Goal: Information Seeking & Learning: Learn about a topic

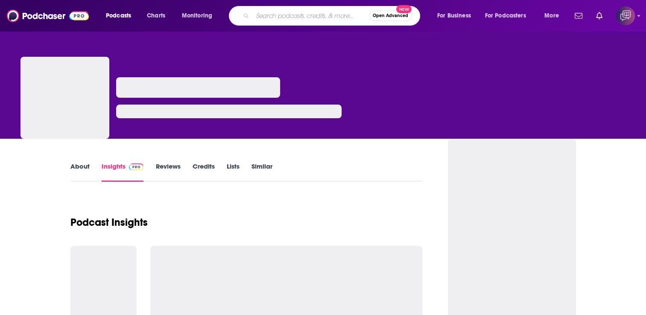
click at [281, 14] on input "Search podcasts, credits, & more..." at bounding box center [310, 16] width 117 height 14
paste input "Building the Future: Freedom, Prosperity, and Foreign Policy with [PERSON_NAME]"
type input "Building the Future: Freedom, Prosperity, and Foreign Policy with [PERSON_NAME]"
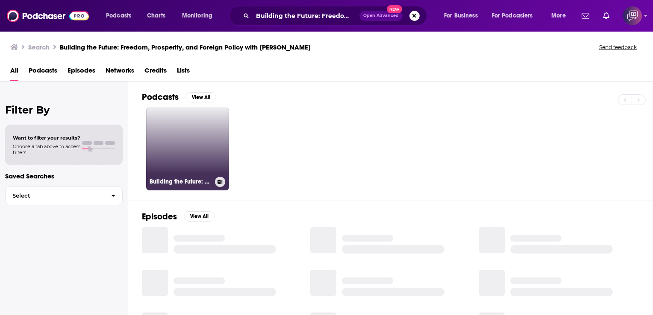
click at [163, 132] on link "Building the Future: Freedom, Prosperity, and Foreign Policy with [PERSON_NAME]" at bounding box center [187, 149] width 83 height 83
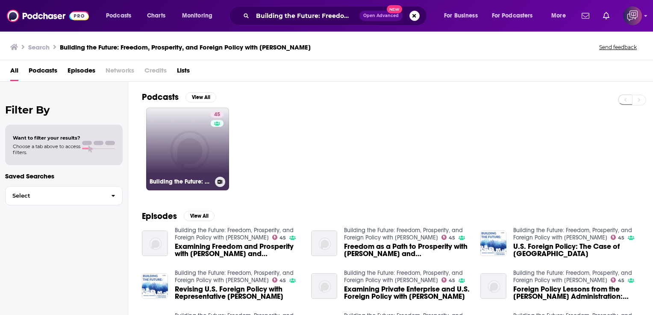
click at [196, 126] on link "45 Building the Future: Freedom, Prosperity, and Foreign Policy with [PERSON_NA…" at bounding box center [187, 149] width 83 height 83
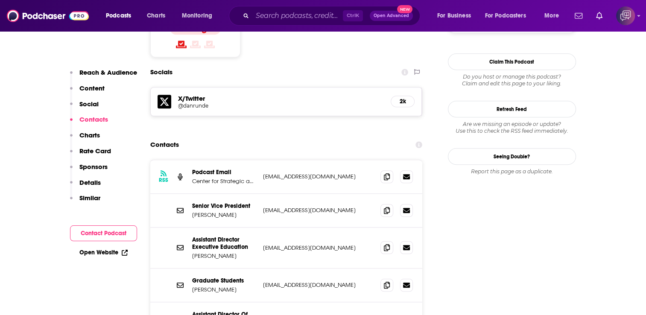
scroll to position [769, 0]
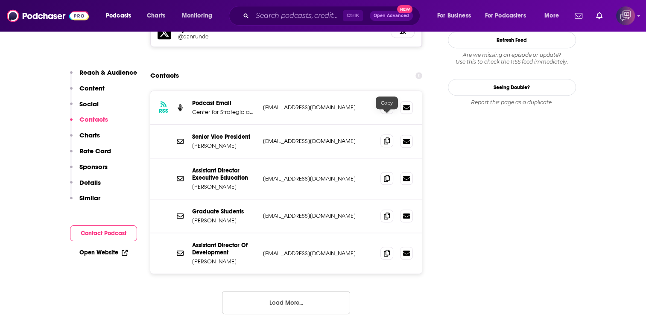
click at [388, 138] on icon at bounding box center [387, 141] width 6 height 7
click at [388, 175] on icon at bounding box center [387, 178] width 6 height 7
click at [388, 212] on icon at bounding box center [387, 215] width 6 height 7
click at [386, 249] on icon at bounding box center [387, 252] width 6 height 7
click at [313, 291] on button "Load More..." at bounding box center [286, 302] width 128 height 23
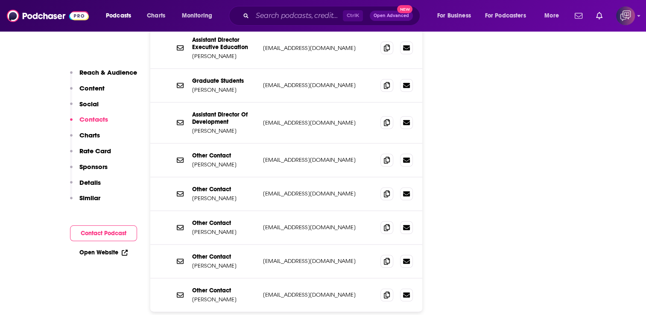
scroll to position [940, 0]
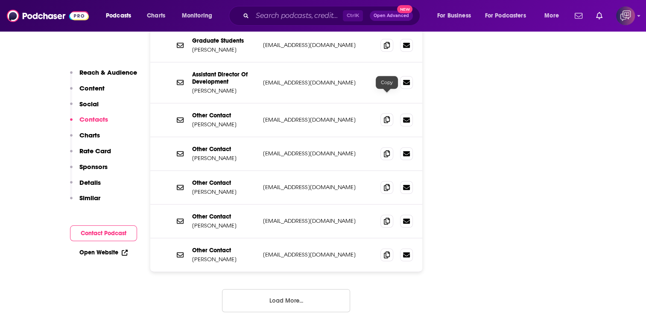
click at [389, 116] on icon at bounding box center [387, 119] width 6 height 7
click at [385, 150] on icon at bounding box center [387, 153] width 6 height 7
click at [384, 181] on span at bounding box center [387, 187] width 13 height 13
click at [384, 217] on icon at bounding box center [387, 220] width 6 height 7
click at [385, 251] on icon at bounding box center [387, 254] width 6 height 7
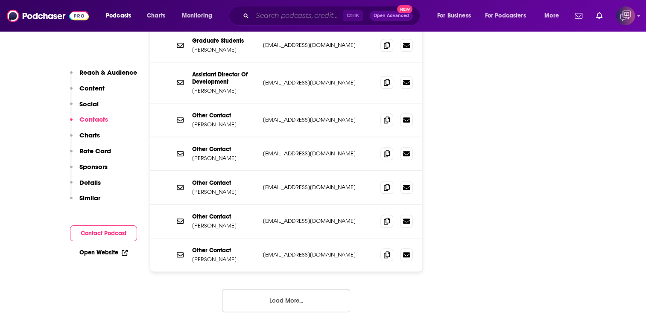
click at [273, 15] on input "Search podcasts, credits, & more..." at bounding box center [297, 16] width 91 height 14
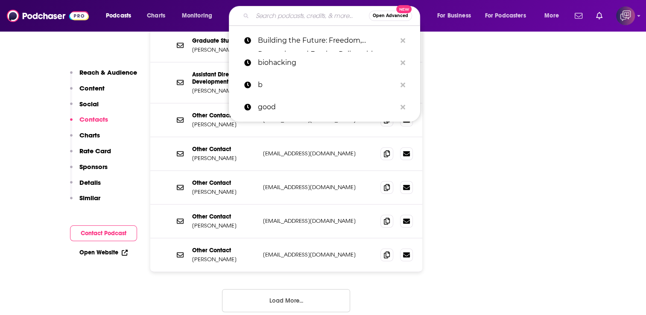
paste input "The [PERSON_NAME] Show"
type input "The [PERSON_NAME] Show"
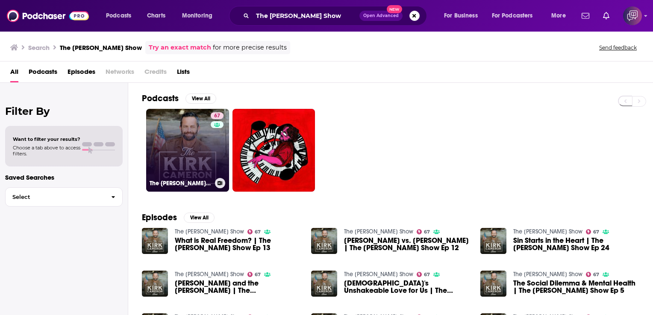
click at [178, 131] on link "67 The [PERSON_NAME] Show" at bounding box center [187, 150] width 83 height 83
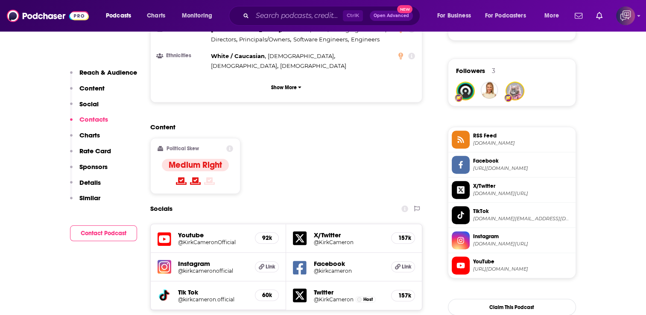
scroll to position [854, 0]
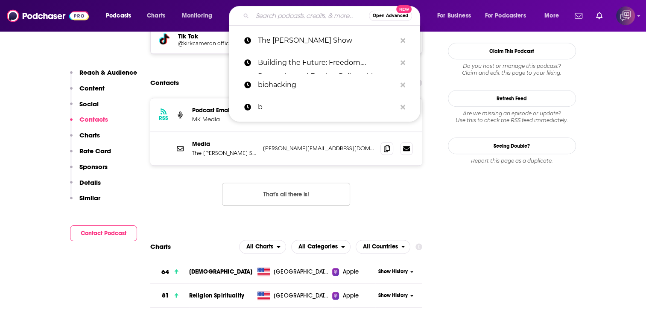
click at [287, 16] on input "Search podcasts, credits, & more..." at bounding box center [310, 16] width 117 height 14
paste input "Political Theory 101"
type input "Political Theory 101"
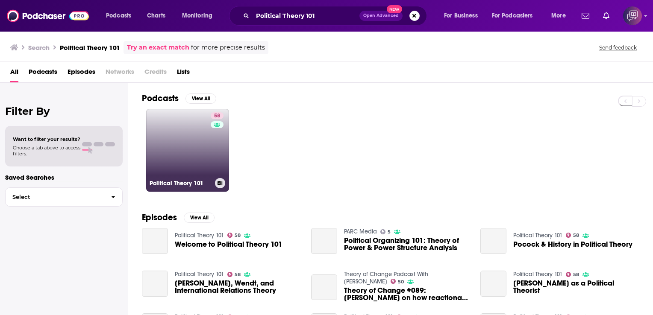
click at [181, 142] on link "58 Political Theory 101" at bounding box center [187, 150] width 83 height 83
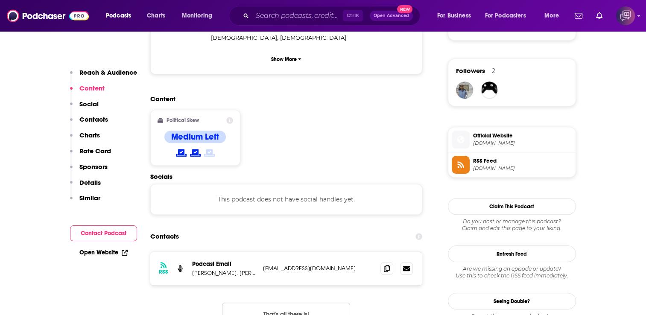
scroll to position [641, 0]
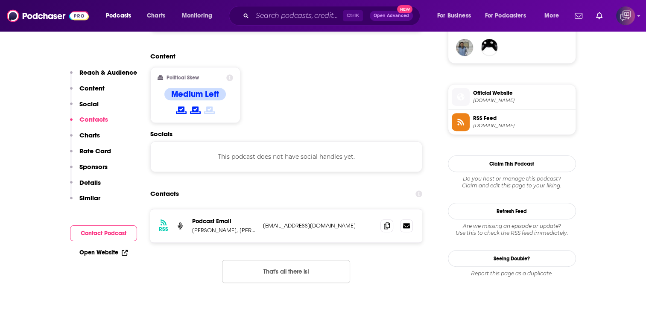
click at [308, 25] on div "Ctrl K Open Advanced New" at bounding box center [324, 16] width 191 height 20
click at [299, 13] on input "Search podcasts, credits, & more..." at bounding box center [297, 16] width 91 height 14
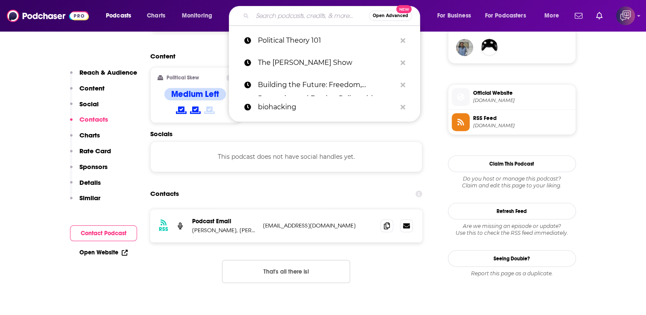
paste input "The [PERSON_NAME] Show"
type input "The [PERSON_NAME] Show"
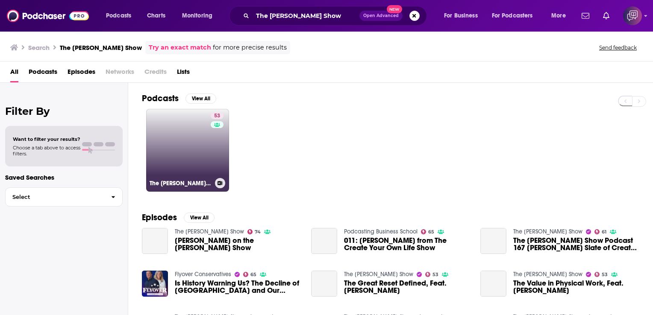
click at [192, 133] on link "53 The [PERSON_NAME] Show" at bounding box center [187, 150] width 83 height 83
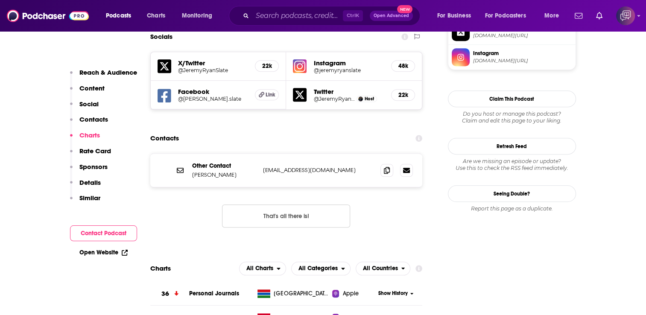
scroll to position [769, 0]
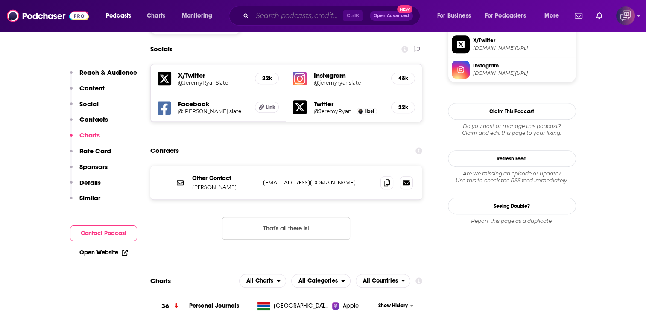
drag, startPoint x: 315, startPoint y: 11, endPoint x: 306, endPoint y: 16, distance: 10.0
click at [315, 11] on input "Search podcasts, credits, & more..." at bounding box center [297, 16] width 91 height 14
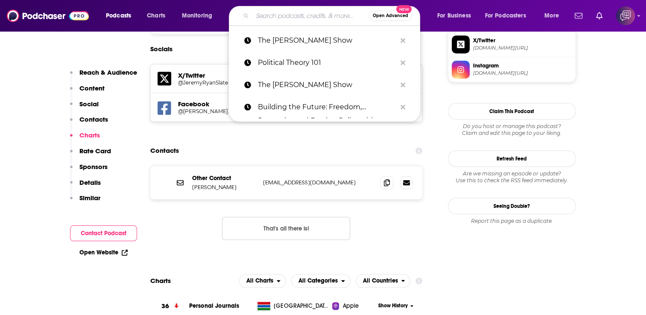
paste input "No Lie with [PERSON_NAME] [PERSON_NAME]"
type input "No Lie with [PERSON_NAME] [PERSON_NAME]"
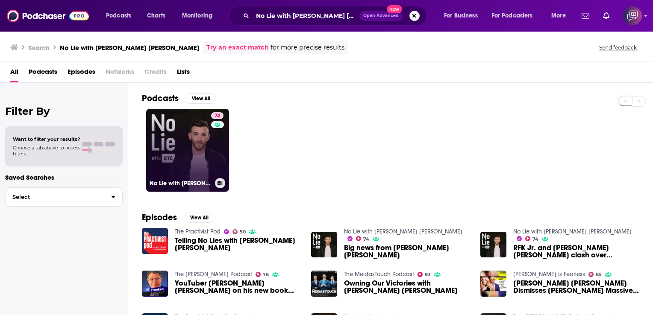
click at [197, 121] on link "74 No Lie with [PERSON_NAME] [PERSON_NAME]" at bounding box center [187, 150] width 83 height 83
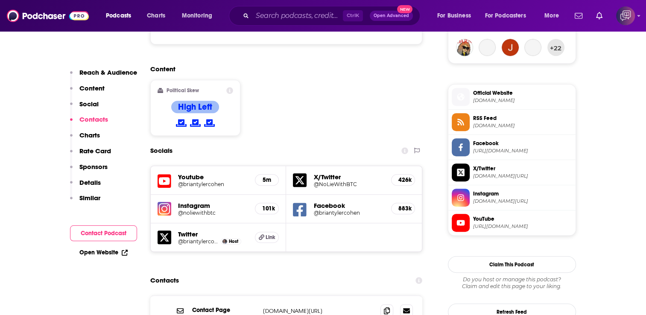
scroll to position [769, 0]
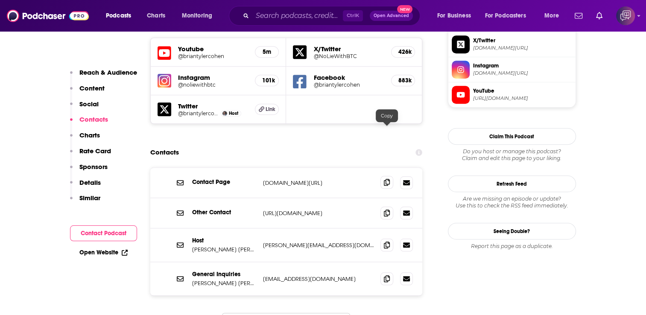
click at [387, 179] on icon at bounding box center [387, 182] width 6 height 7
click at [390, 176] on span at bounding box center [387, 182] width 13 height 13
click at [391, 238] on span at bounding box center [387, 244] width 13 height 13
click at [266, 12] on input "Search podcasts, credits, & more..." at bounding box center [297, 16] width 91 height 14
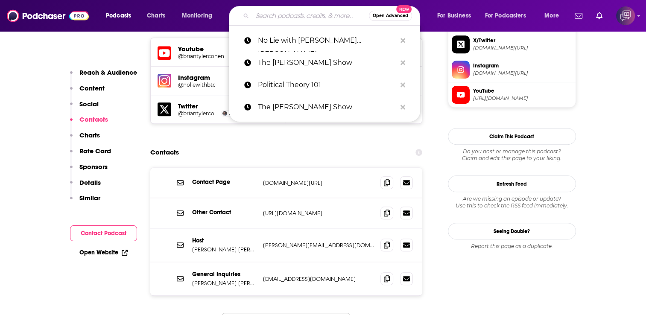
paste input "Brave New World -- hosted by [PERSON_NAME]"
type input "Brave New World -- hosted by [PERSON_NAME]"
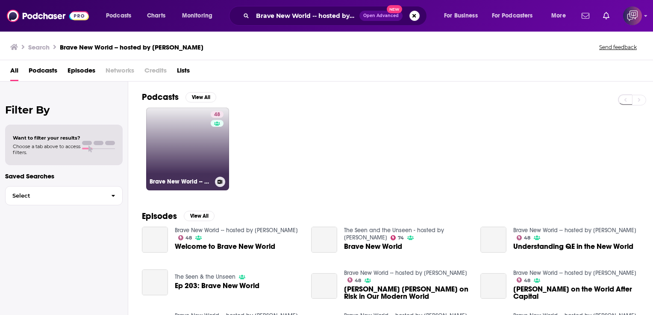
click at [205, 149] on link "48 Brave New World -- hosted by [PERSON_NAME]" at bounding box center [187, 149] width 83 height 83
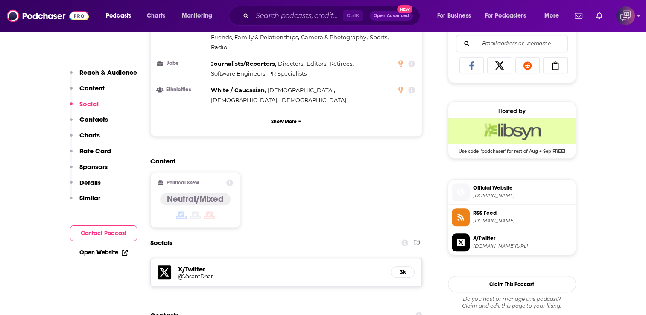
scroll to position [684, 0]
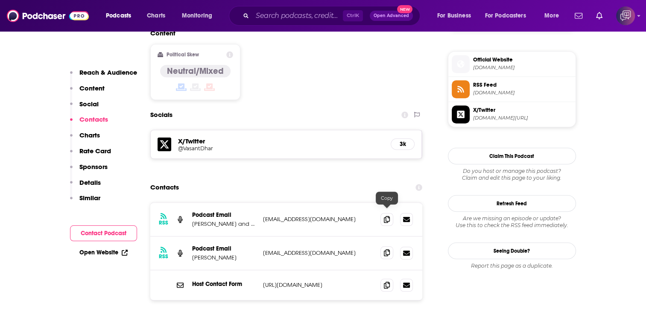
click at [385, 249] on icon at bounding box center [387, 252] width 6 height 7
